Goal: Entertainment & Leisure: Consume media (video, audio)

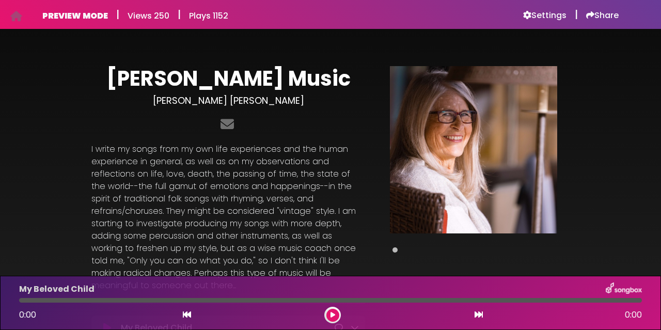
click at [336, 313] on button at bounding box center [333, 315] width 13 height 13
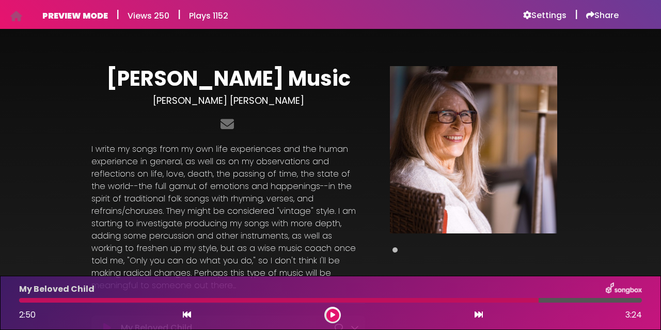
click at [306, 303] on div "My Beloved Child 2:50 3:24" at bounding box center [331, 303] width 636 height 41
click at [306, 303] on div "My Beloved Child 2:51 3:24" at bounding box center [331, 303] width 636 height 41
click at [329, 304] on div "My Beloved Child 2:52 3:24" at bounding box center [331, 303] width 636 height 41
click at [334, 317] on icon at bounding box center [333, 315] width 5 height 6
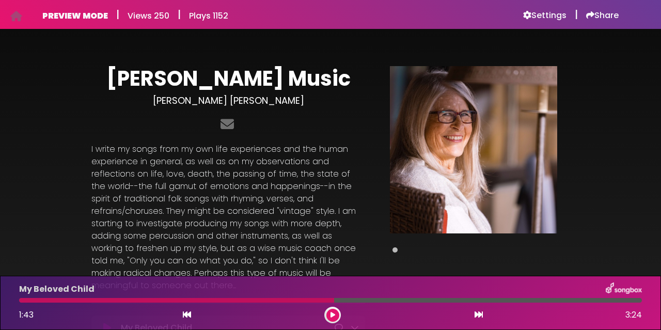
click at [333, 318] on icon at bounding box center [333, 315] width 5 height 6
click at [430, 303] on div "My Beloved Child 2:32 3:24" at bounding box center [331, 303] width 636 height 41
click at [430, 303] on div "My Beloved Child 2:33 3:24" at bounding box center [331, 303] width 636 height 41
click at [430, 299] on div at bounding box center [253, 300] width 469 height 5
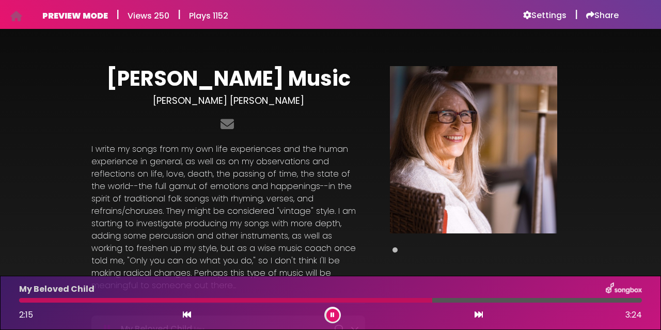
click at [330, 314] on button at bounding box center [333, 315] width 13 height 13
click at [331, 314] on icon at bounding box center [333, 315] width 5 height 6
click at [335, 313] on button at bounding box center [333, 315] width 13 height 13
click at [501, 301] on div at bounding box center [291, 300] width 545 height 5
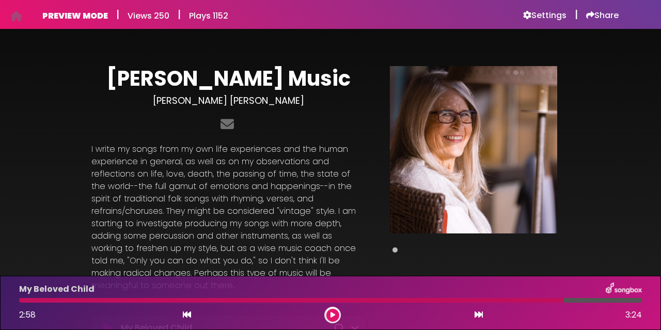
click at [501, 301] on div at bounding box center [291, 300] width 545 height 5
click at [499, 303] on div "My Beloved Child 2:58 3:24" at bounding box center [331, 303] width 636 height 41
click at [471, 299] on div at bounding box center [291, 300] width 545 height 5
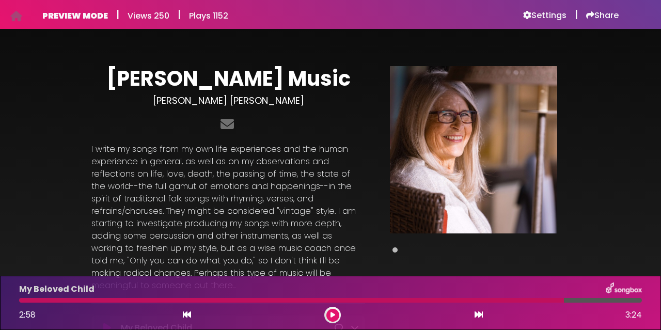
click at [471, 299] on div at bounding box center [291, 300] width 545 height 5
click at [474, 301] on div at bounding box center [291, 300] width 545 height 5
click at [331, 317] on icon at bounding box center [333, 315] width 5 height 6
click at [517, 300] on div at bounding box center [326, 300] width 614 height 5
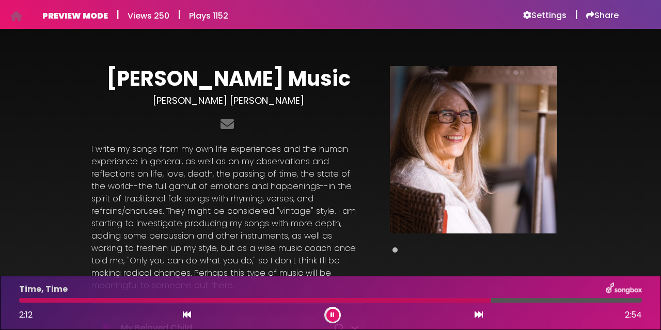
click at [336, 317] on button at bounding box center [333, 315] width 13 height 13
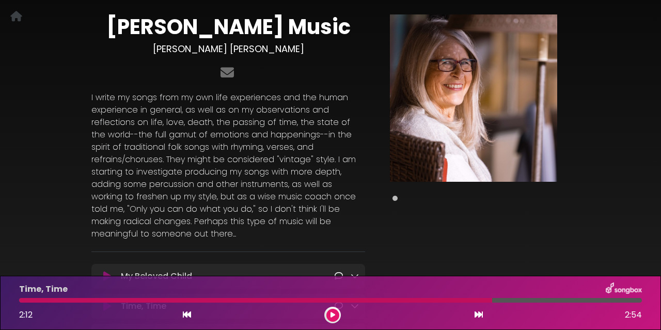
scroll to position [25, 0]
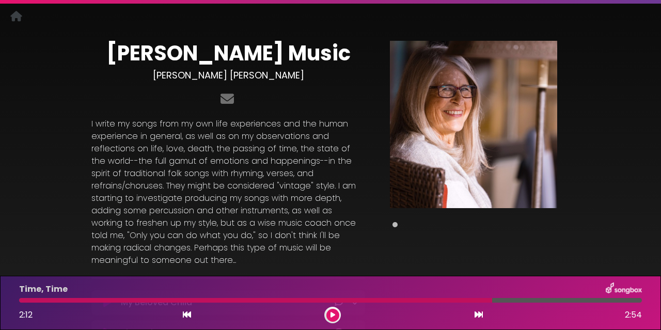
click at [499, 189] on img at bounding box center [473, 124] width 167 height 167
